Goal: Find specific page/section: Find specific page/section

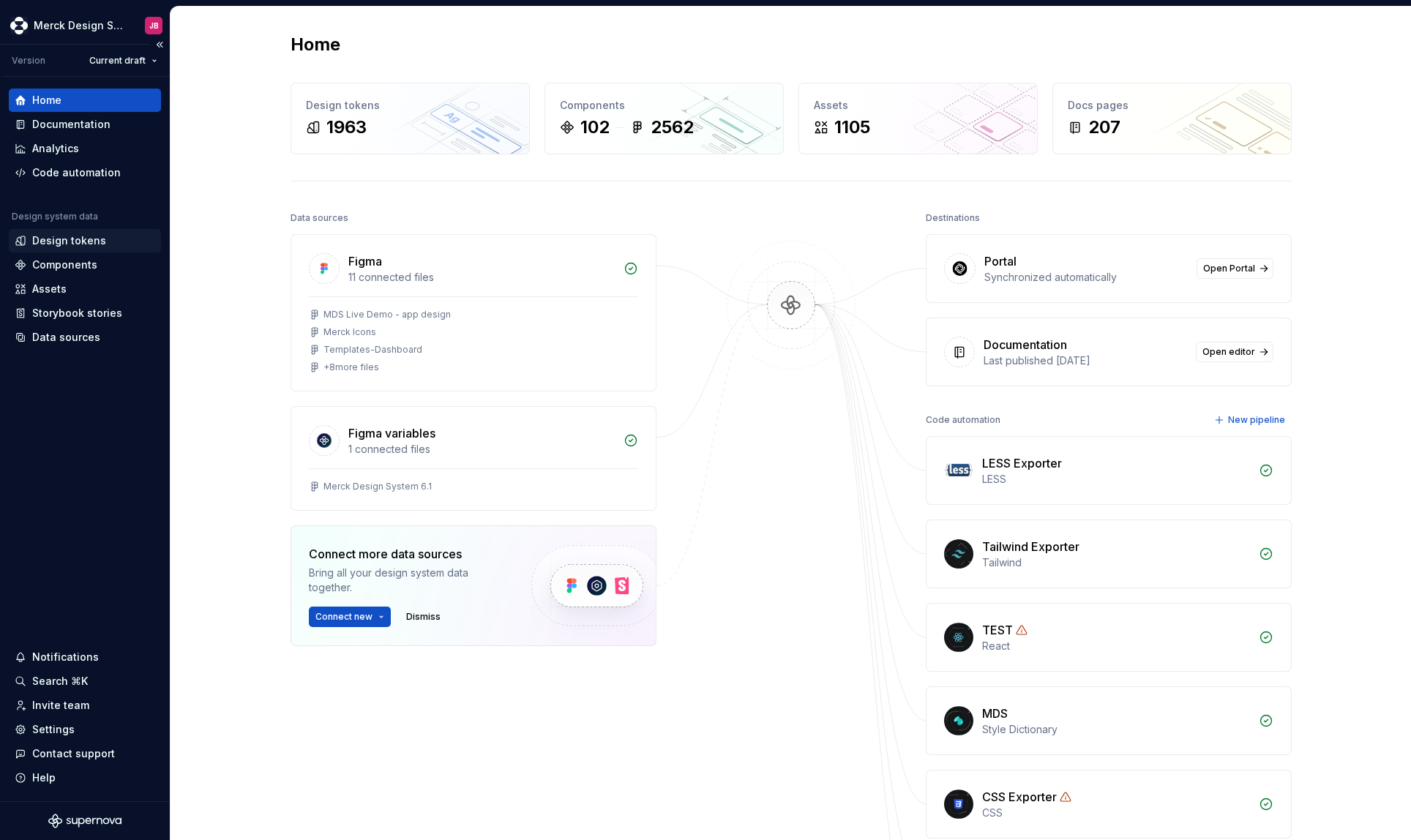
click at [60, 243] on div "Design tokens" at bounding box center [69, 241] width 74 height 15
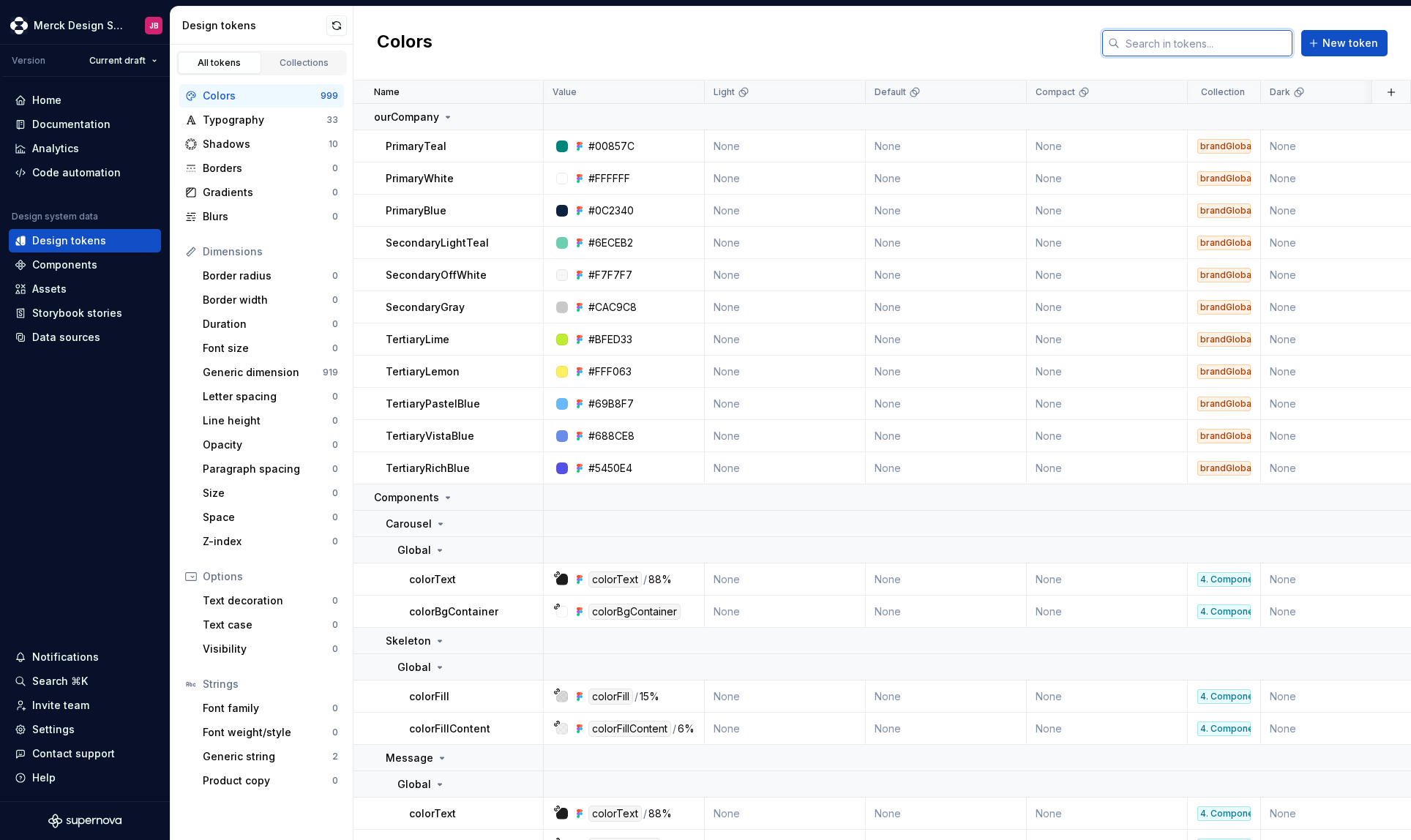
click at [1163, 47] on input "text" at bounding box center [1205, 43] width 172 height 26
paste input "radio-color"
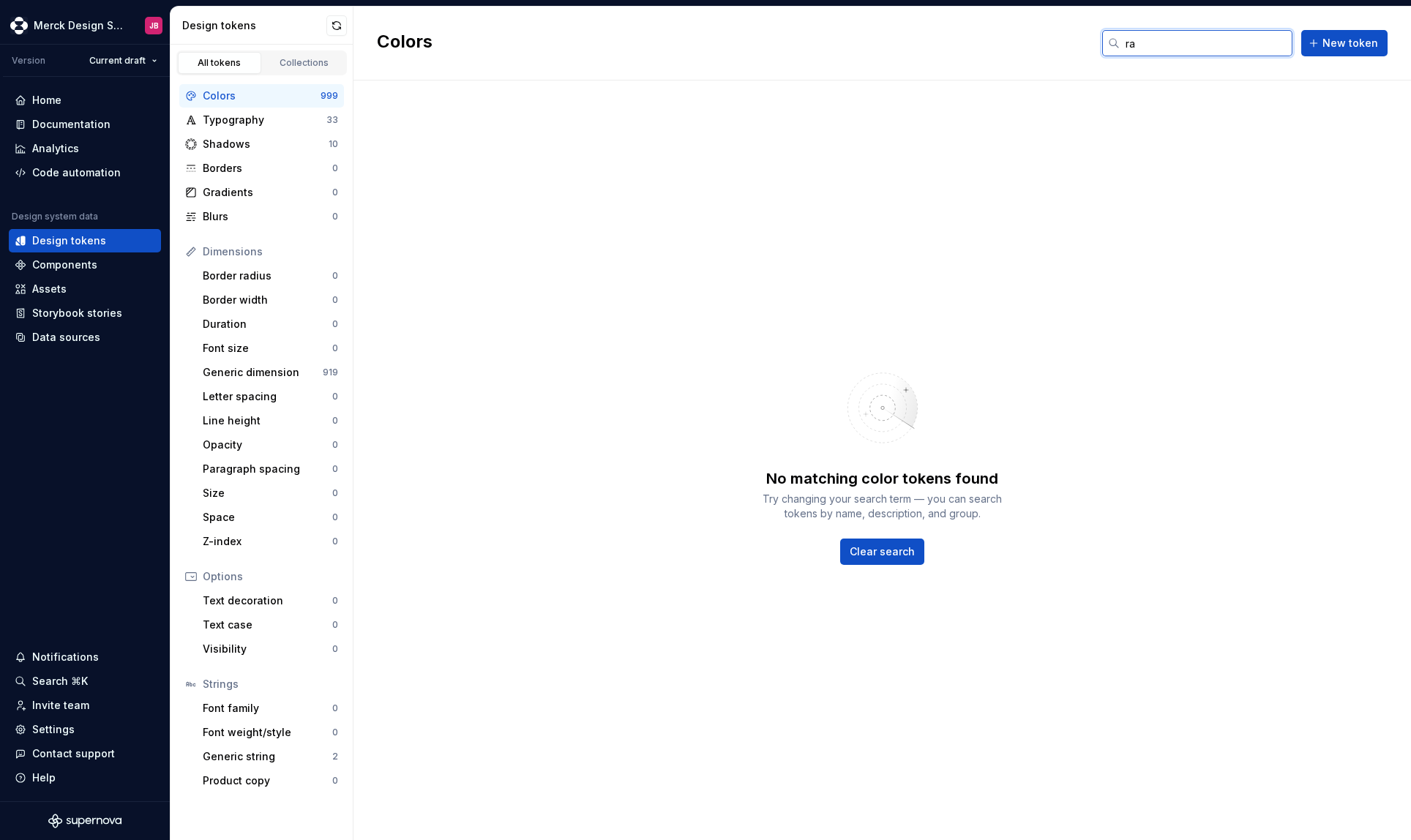
type input "r"
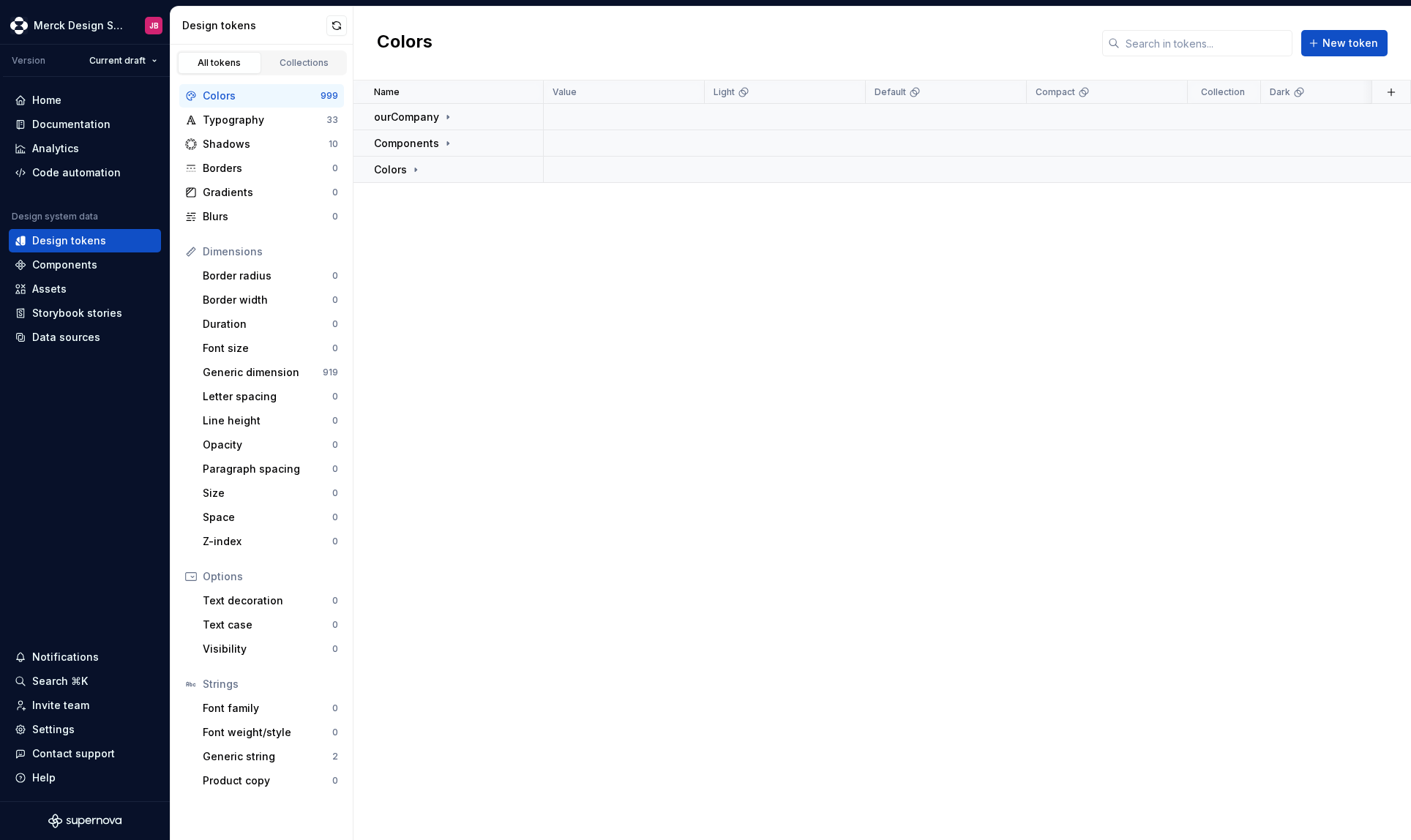
click at [221, 99] on div "Colors" at bounding box center [262, 95] width 118 height 15
drag, startPoint x: 508, startPoint y: 468, endPoint x: 506, endPoint y: 411, distance: 57.0
click at [507, 468] on div "Name Value Light Default Compact Collection Dark Token set Description Last upd…" at bounding box center [882, 460] width 1057 height 760
click at [253, 116] on div "Typography" at bounding box center [264, 120] width 123 height 15
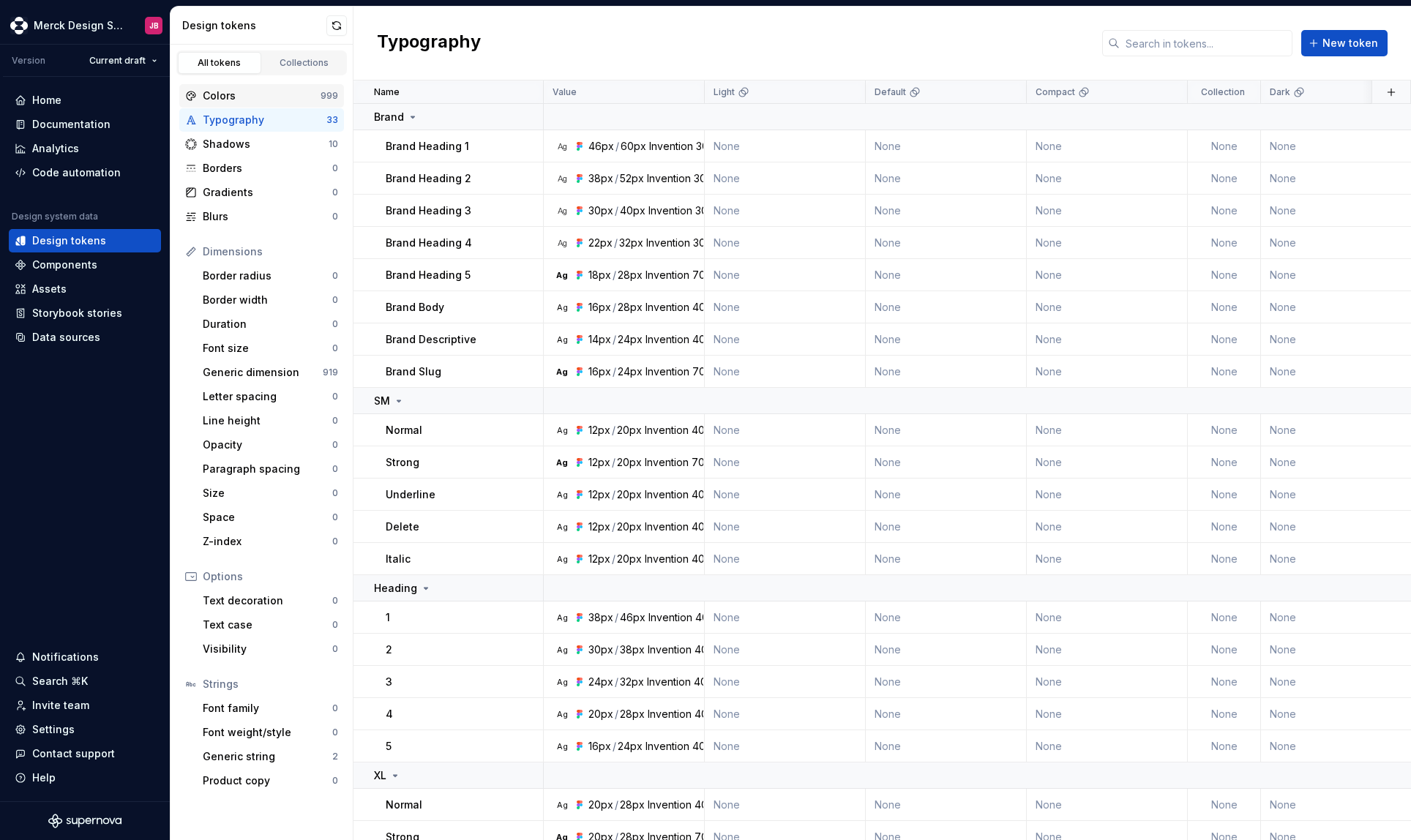
click at [248, 100] on div "Colors" at bounding box center [262, 95] width 118 height 15
